Goal: Communication & Community: Answer question/provide support

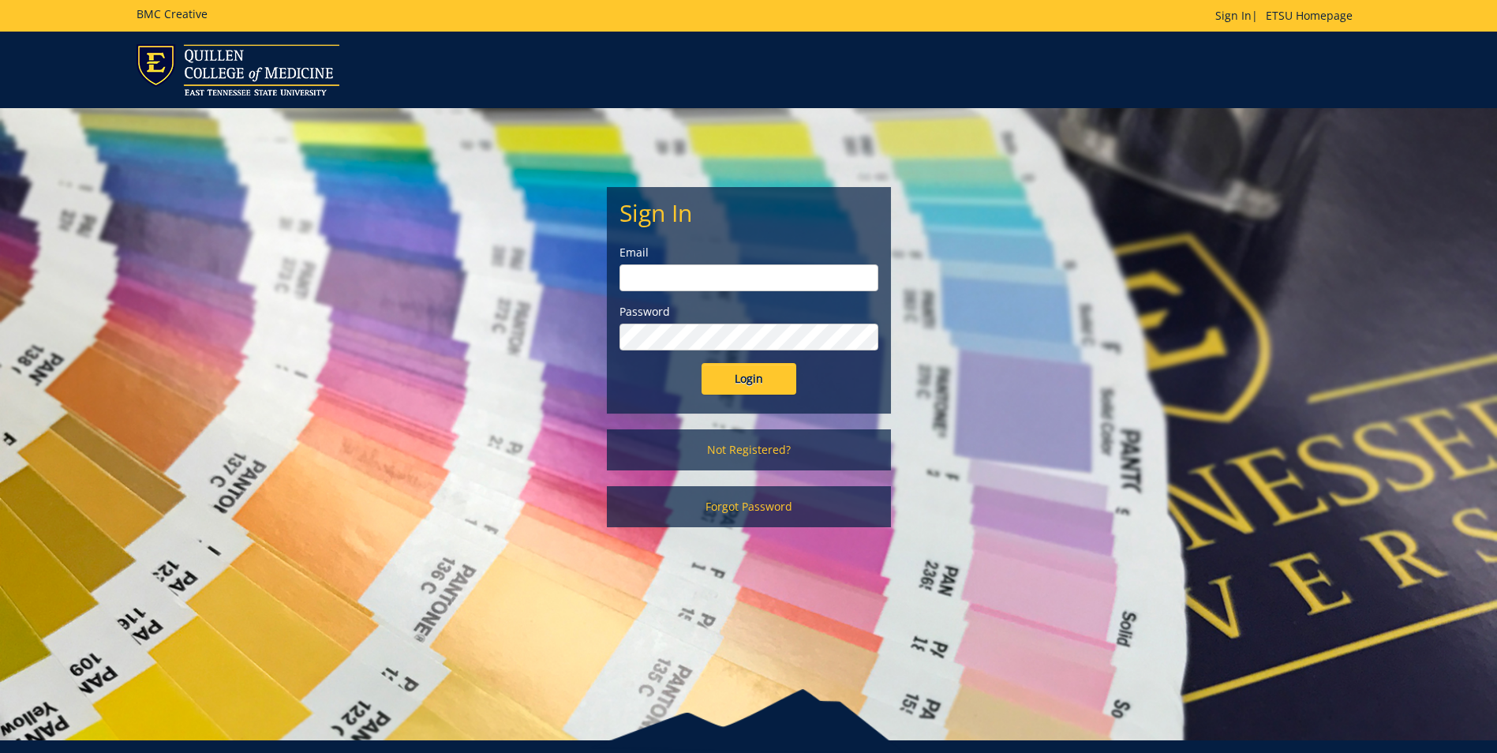
type input "[EMAIL_ADDRESS][DOMAIN_NAME]"
click at [736, 382] on input "Login" at bounding box center [748, 379] width 95 height 32
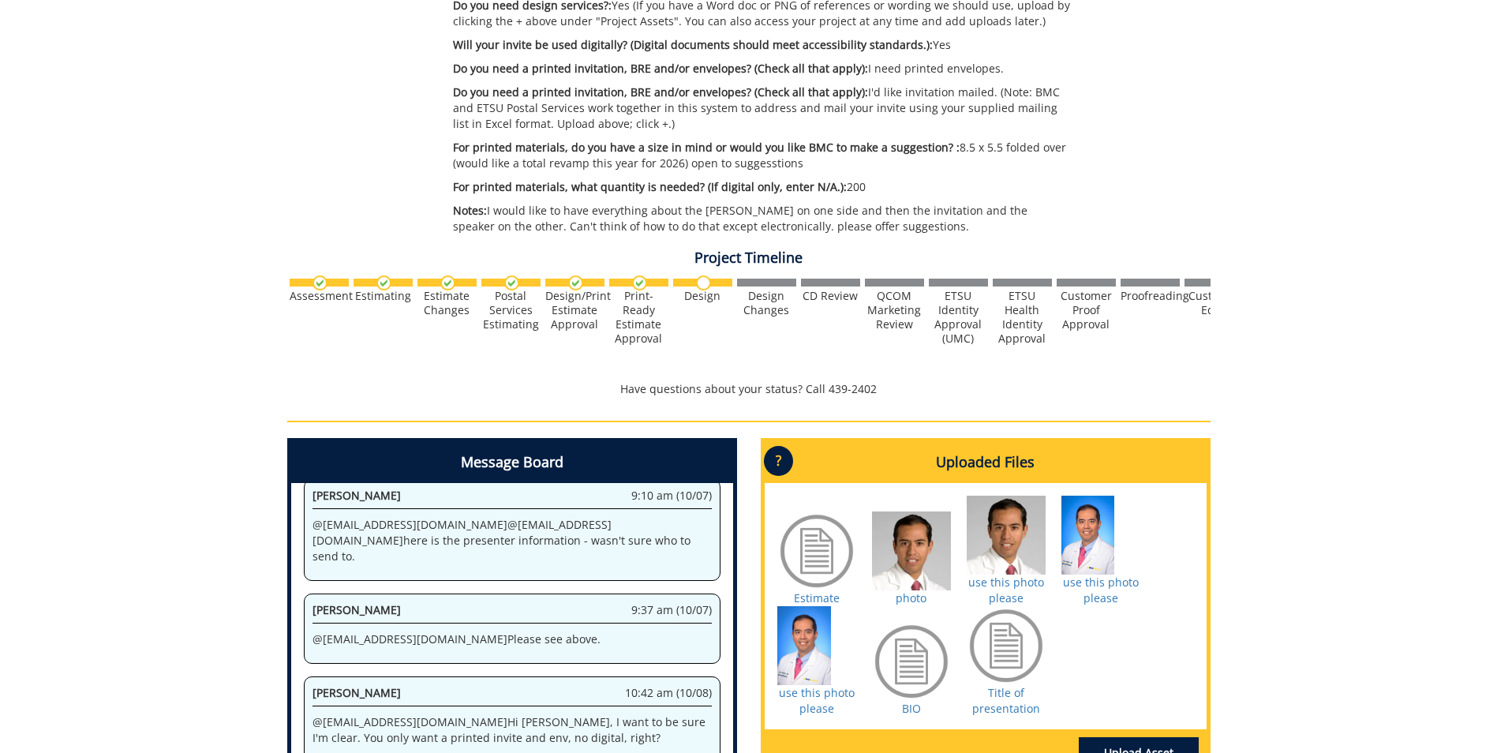
scroll to position [623, 0]
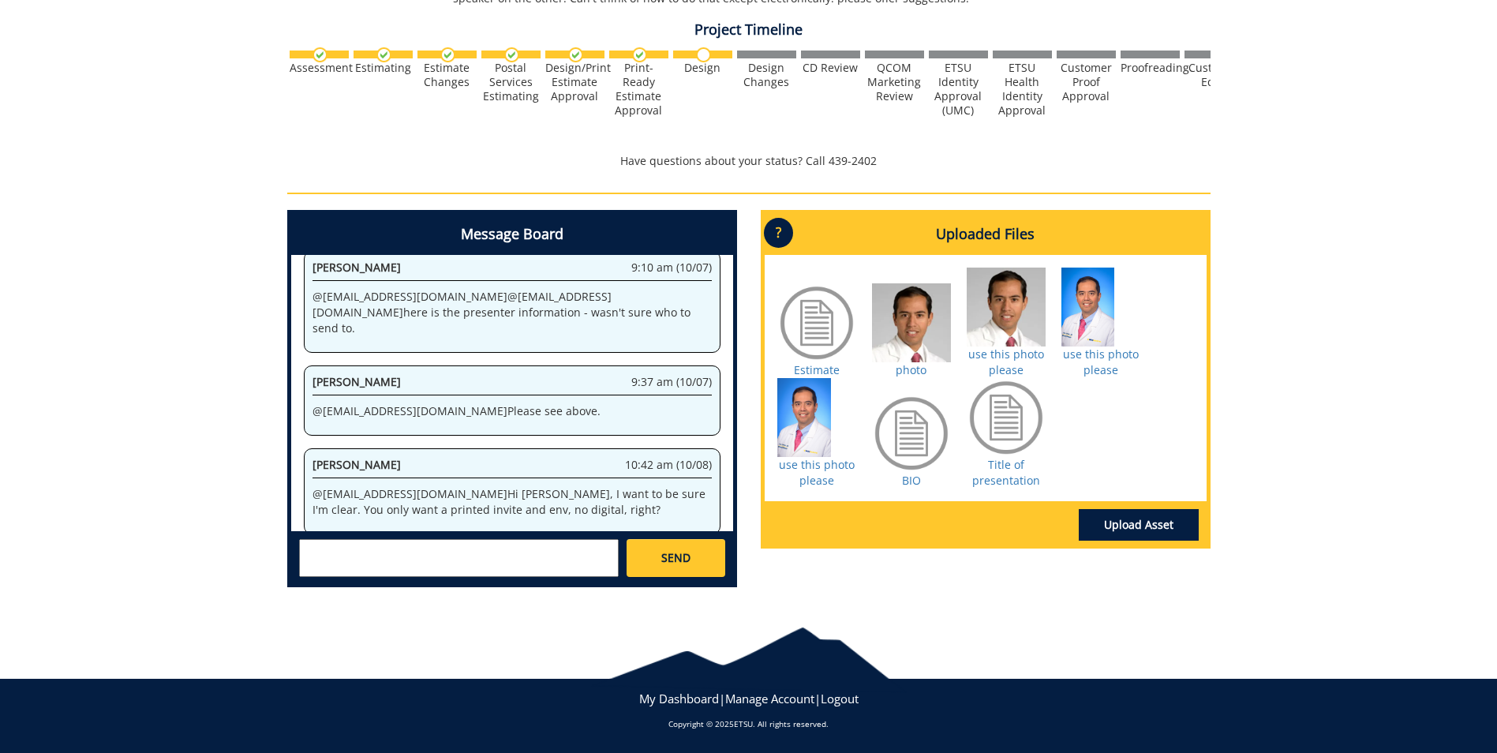
click at [499, 544] on textarea at bounding box center [459, 558] width 320 height 38
click at [488, 542] on textarea "no - I will want digital as well" at bounding box center [459, 558] width 320 height 38
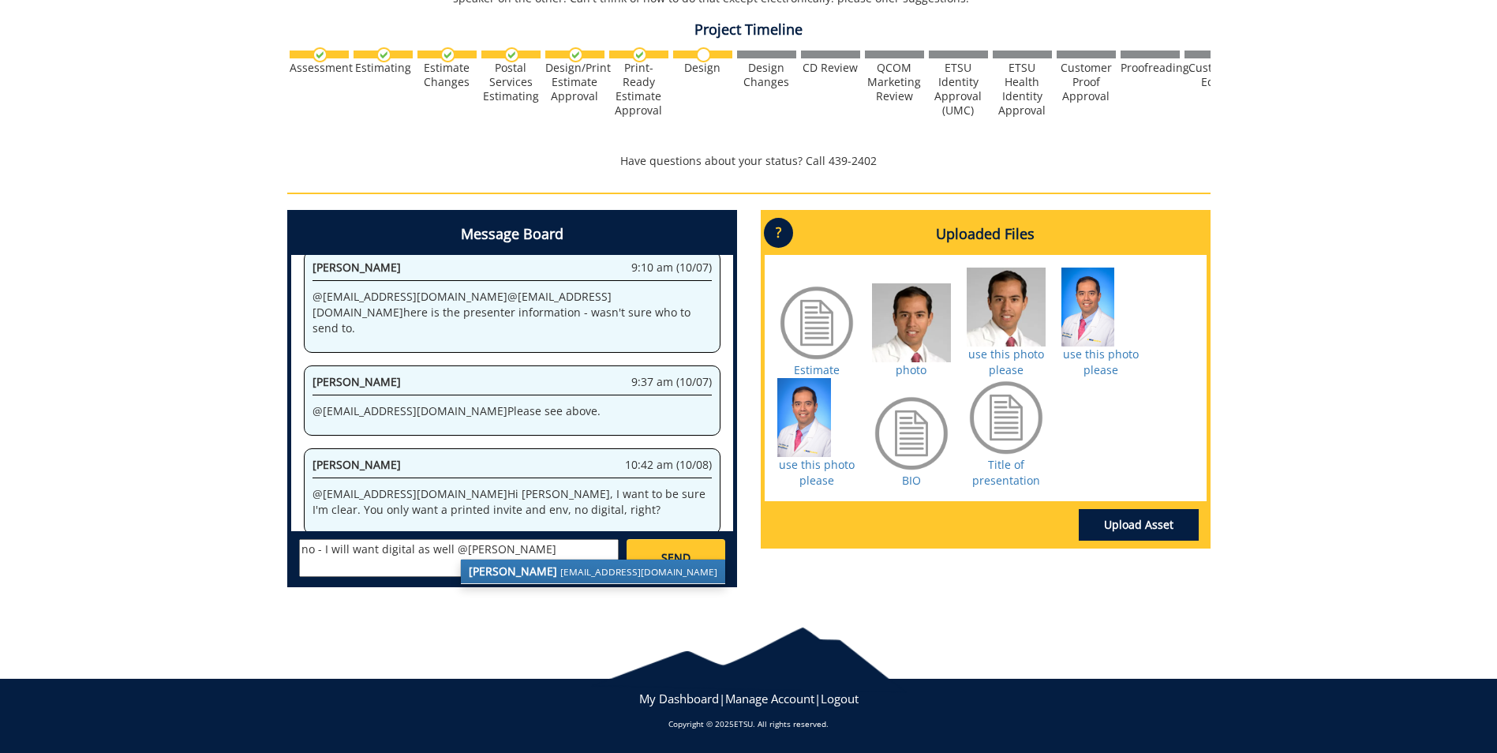
click at [524, 574] on strong "Robin Fisher" at bounding box center [513, 570] width 88 height 15
type textarea "no - I will want digital as well @fisherr@etsu.edu"
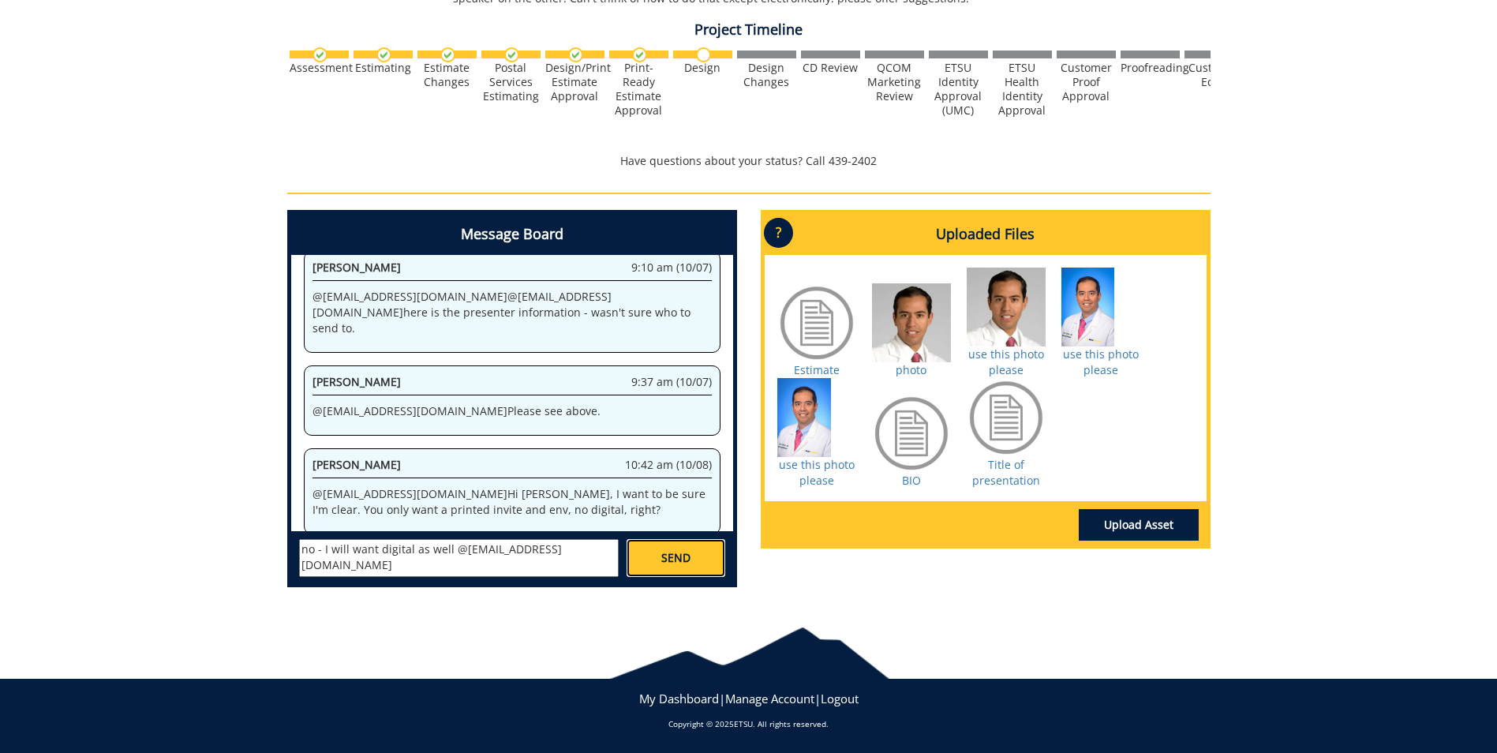
click at [705, 547] on link "SEND" at bounding box center [675, 558] width 98 height 38
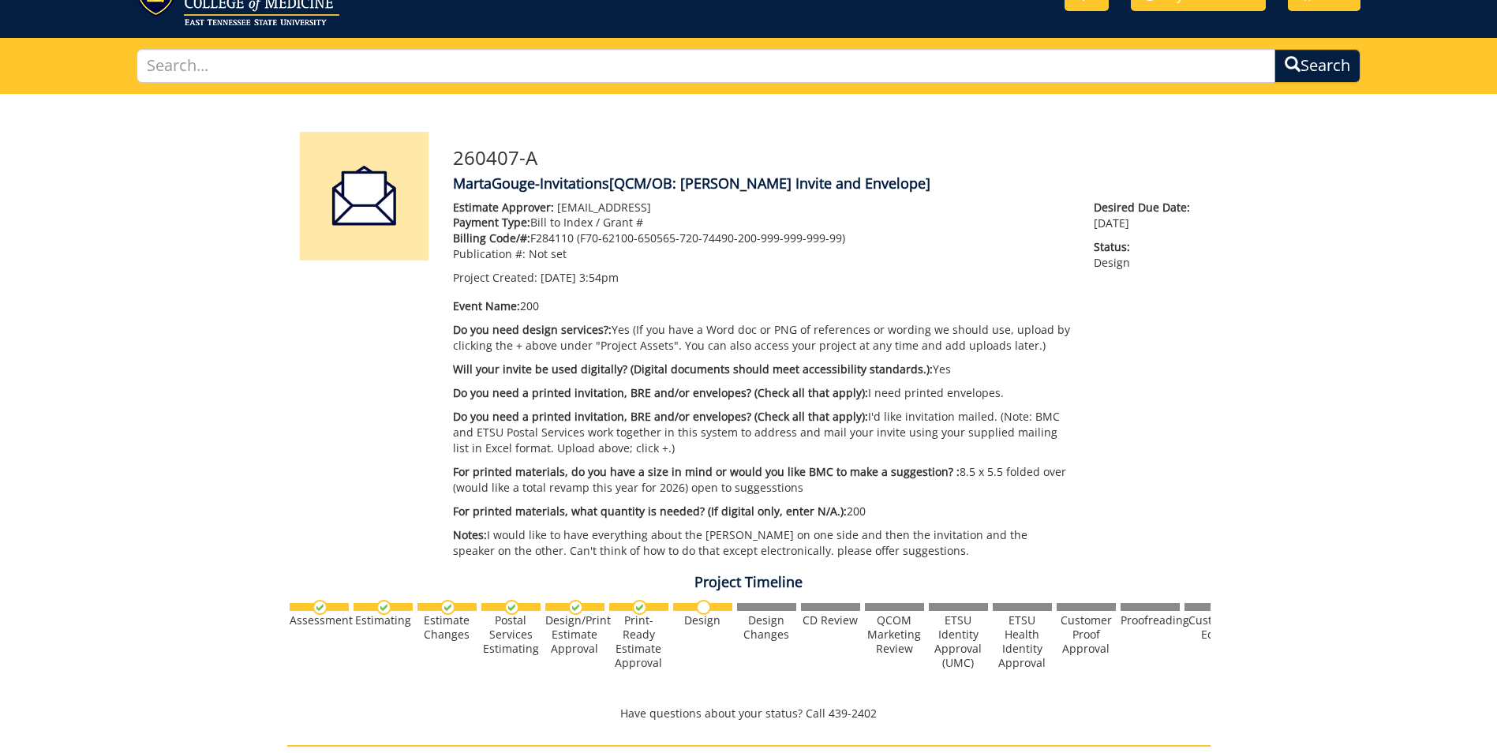
scroll to position [0, 0]
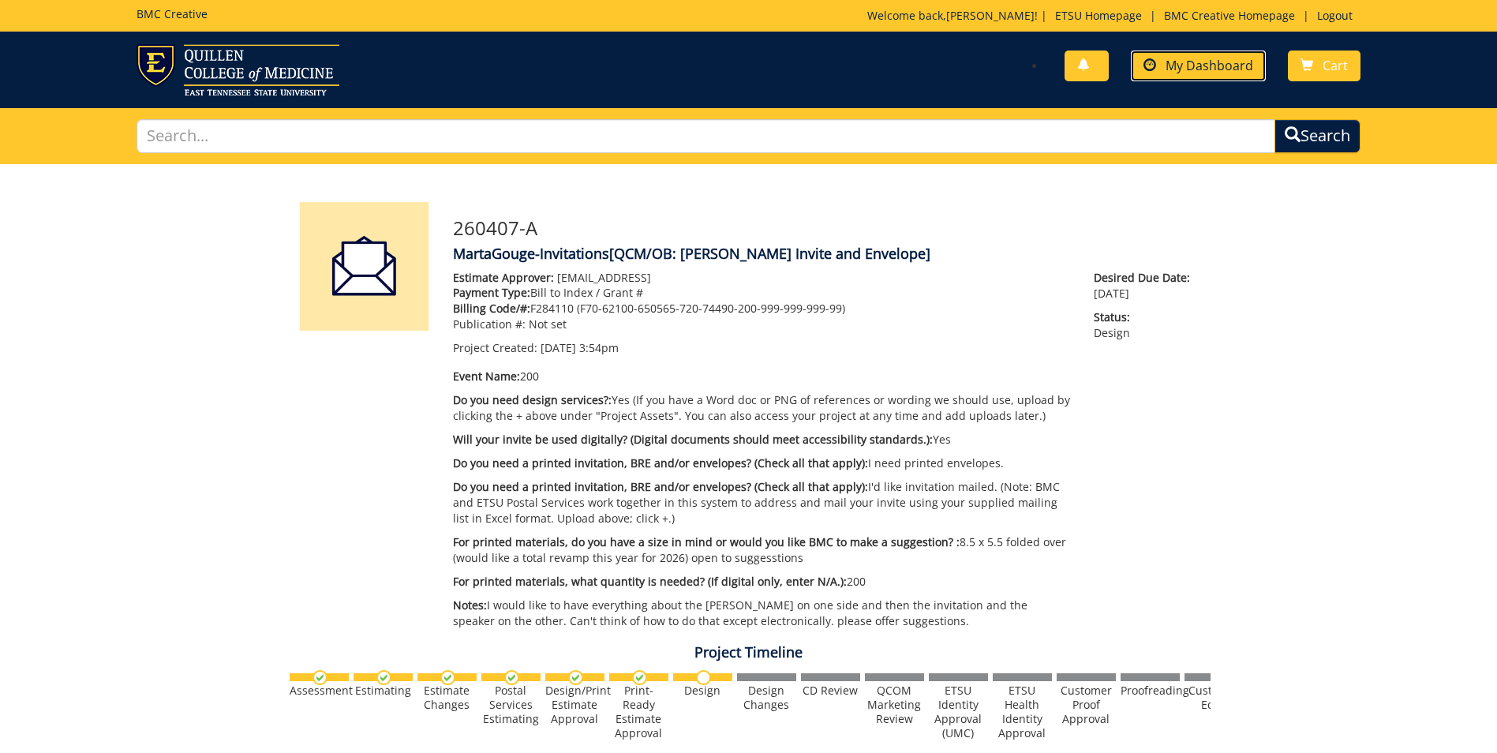
click at [1216, 71] on span "My Dashboard" at bounding box center [1209, 65] width 88 height 17
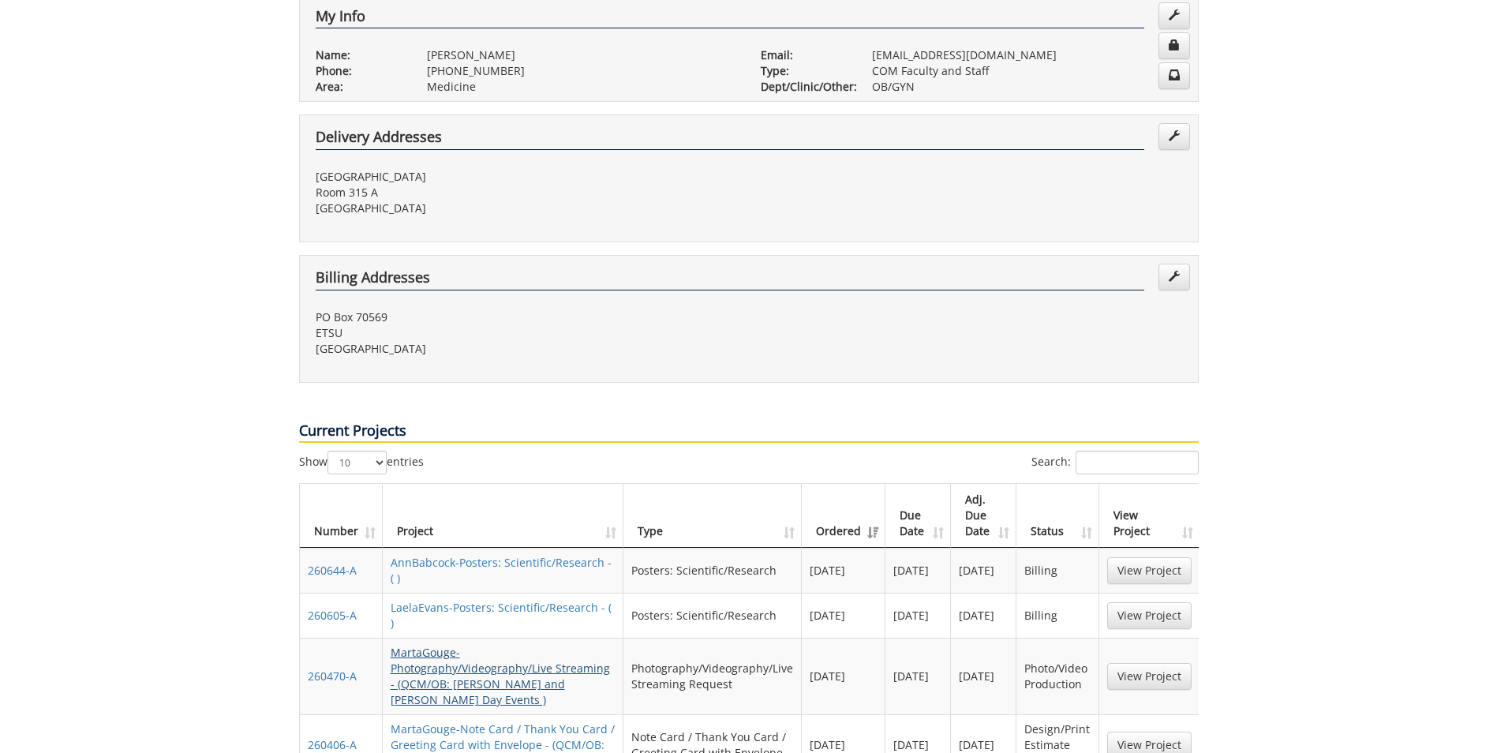
scroll to position [395, 0]
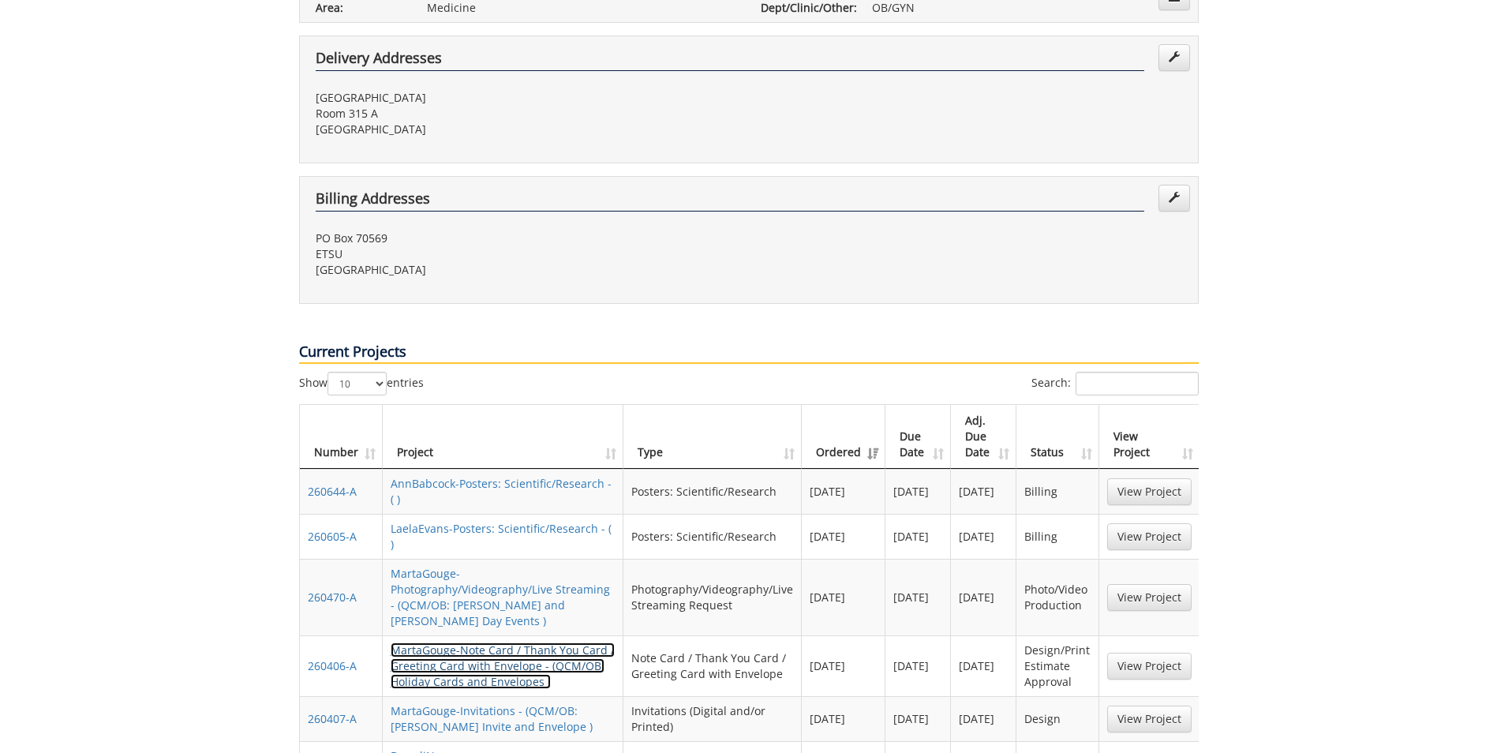
click at [486, 642] on link "MartaGouge-Note Card / Thank You Card / Greeting Card with Envelope - (QCM/OB: …" at bounding box center [503, 665] width 224 height 47
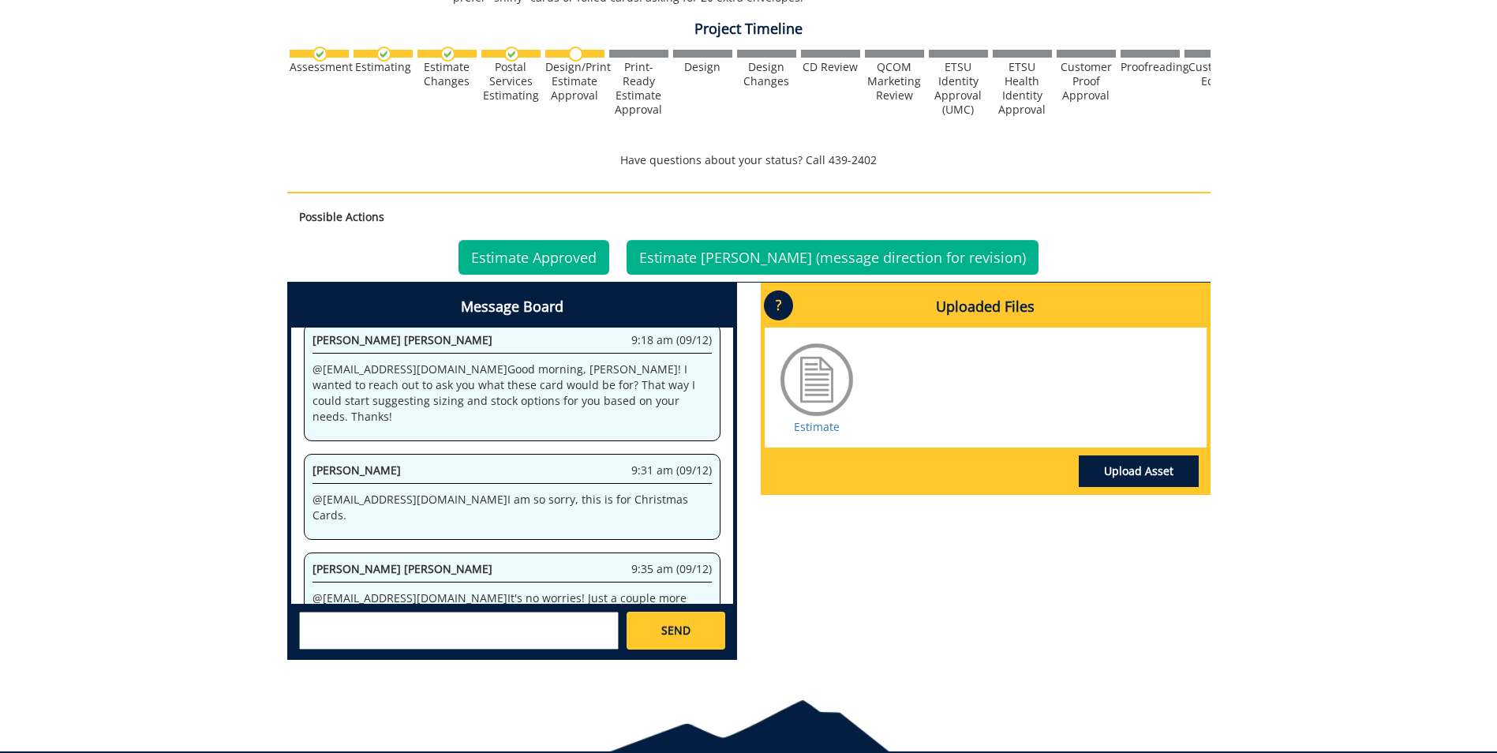
scroll to position [151, 0]
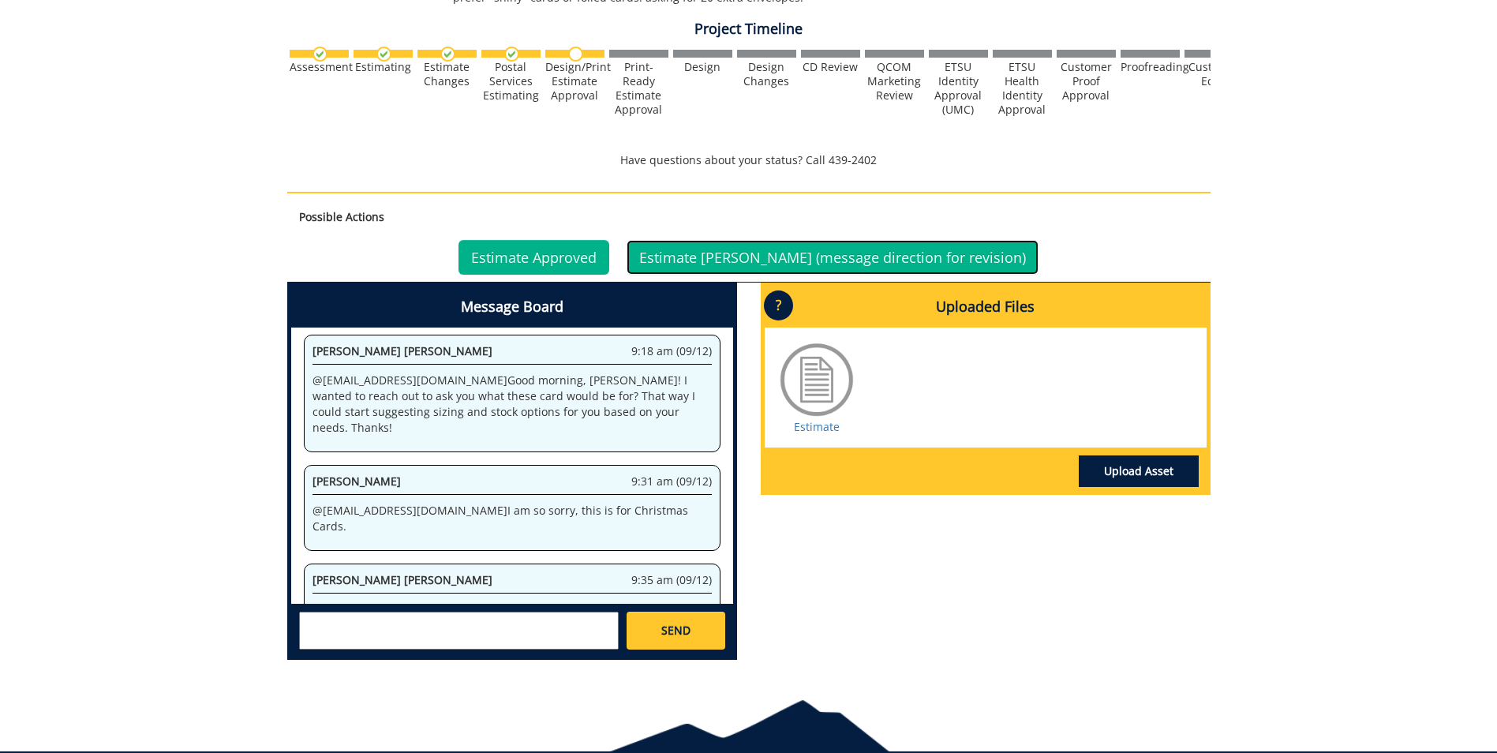
click at [765, 256] on link "Estimate [PERSON_NAME] (message direction for revision)" at bounding box center [832, 257] width 412 height 35
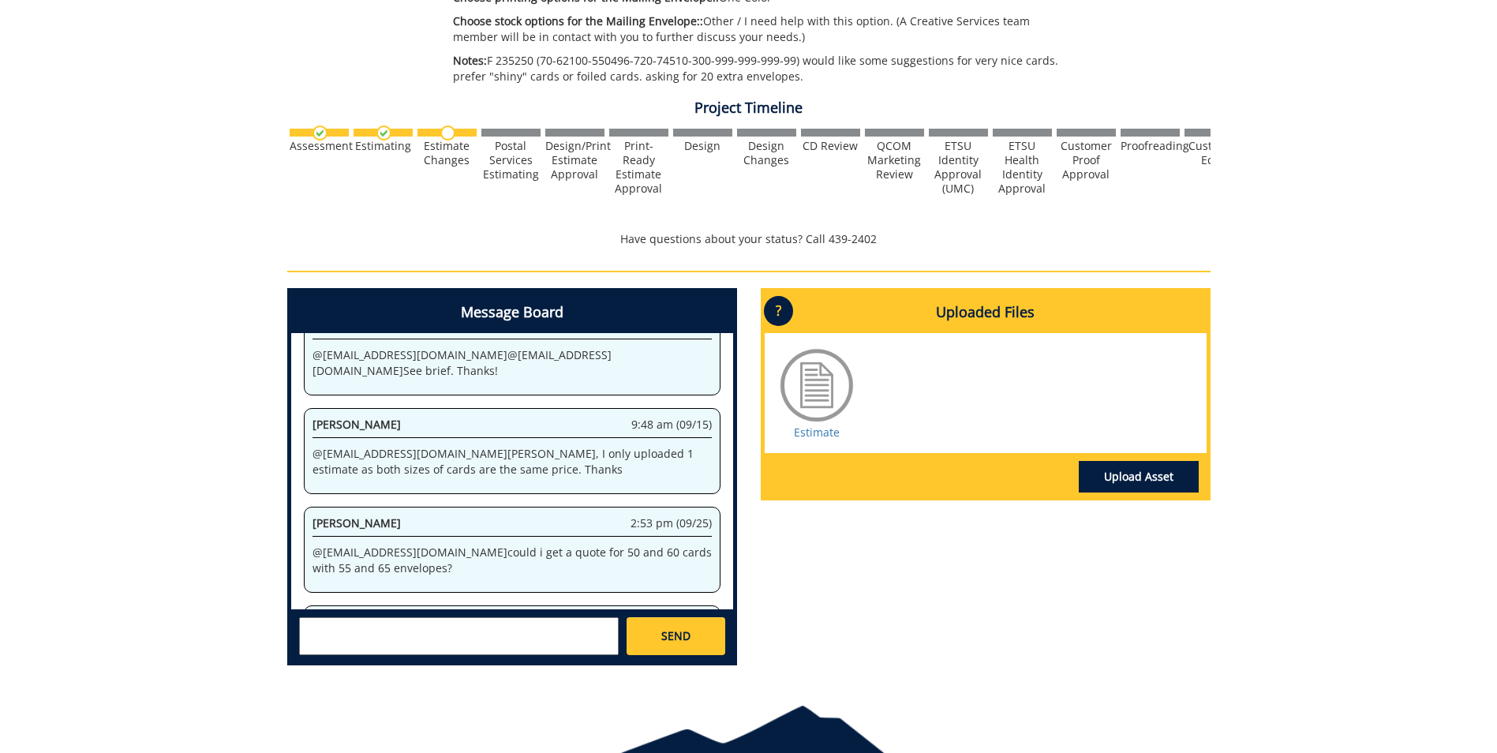
scroll to position [709, 0]
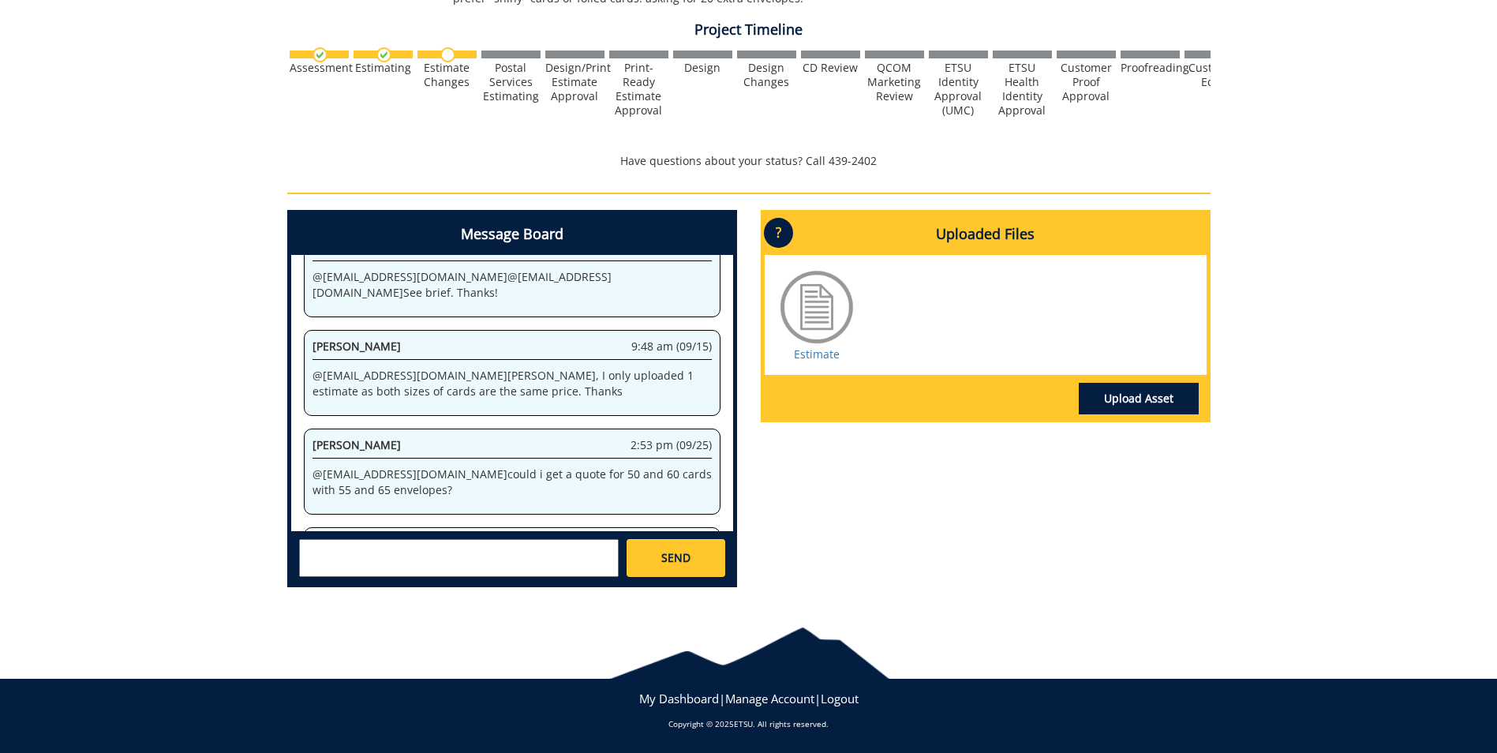
click at [487, 548] on textarea at bounding box center [459, 558] width 320 height 38
type textarea "@conleyga@etsu.edu please cancel - We ordered through another company. Thank yo…"
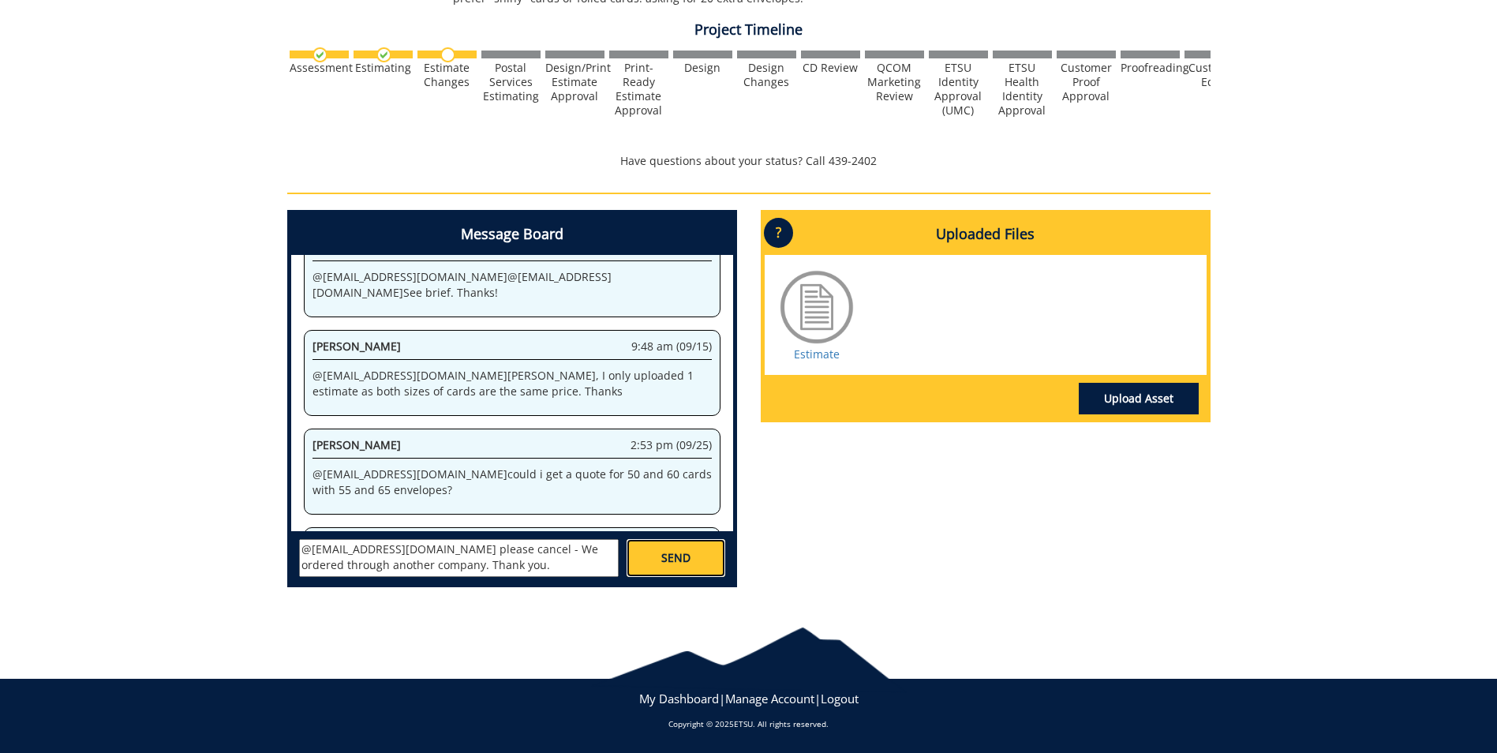
click at [640, 559] on link "SEND" at bounding box center [675, 558] width 98 height 38
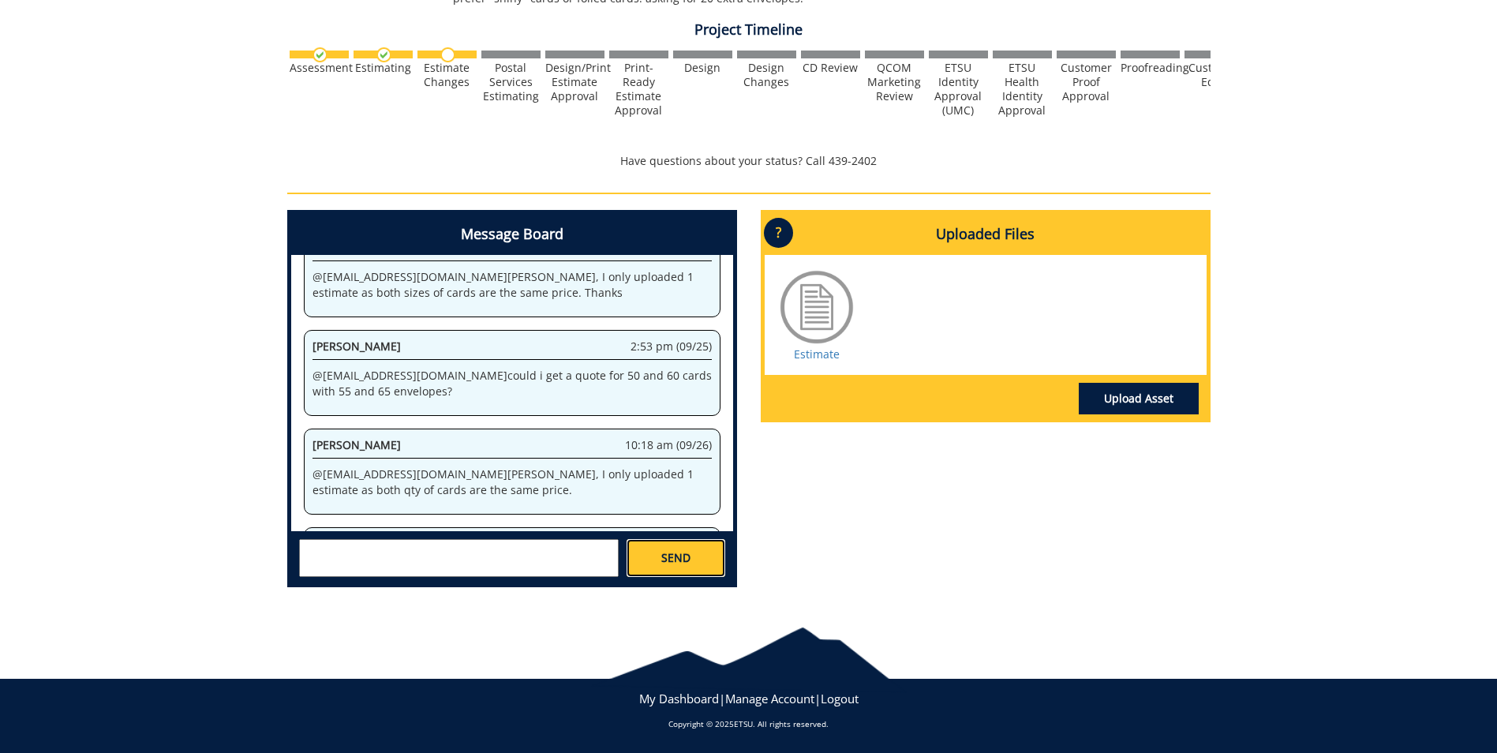
scroll to position [5311, 0]
